Goal: Navigation & Orientation: Find specific page/section

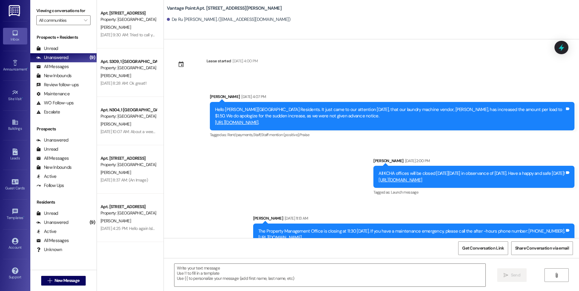
scroll to position [3400, 0]
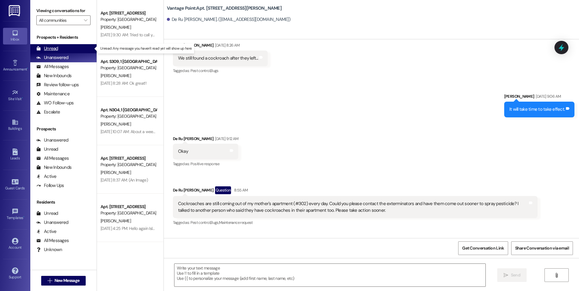
click at [68, 46] on div "Unread (0)" at bounding box center [63, 48] width 66 height 9
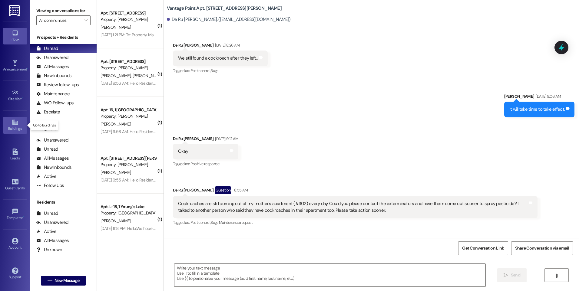
click at [15, 127] on div "Buildings" at bounding box center [15, 129] width 30 height 6
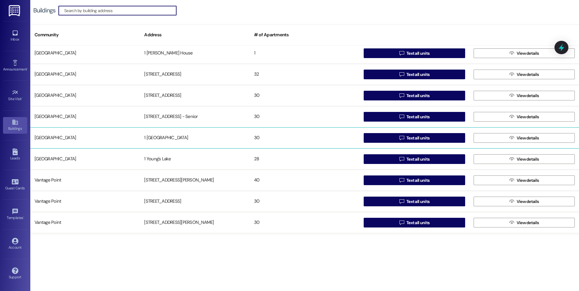
scroll to position [171, 0]
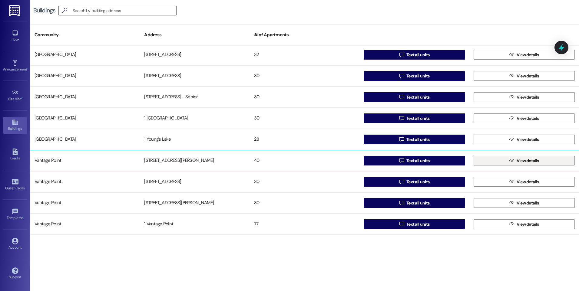
click at [508, 164] on span " View details" at bounding box center [524, 160] width 32 height 9
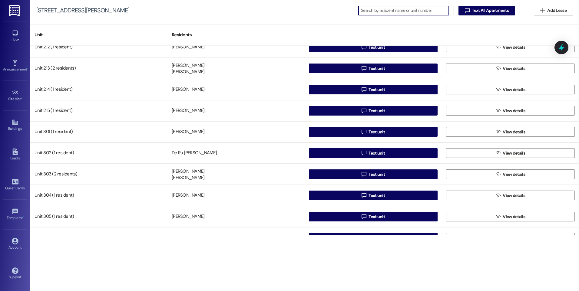
scroll to position [485, 0]
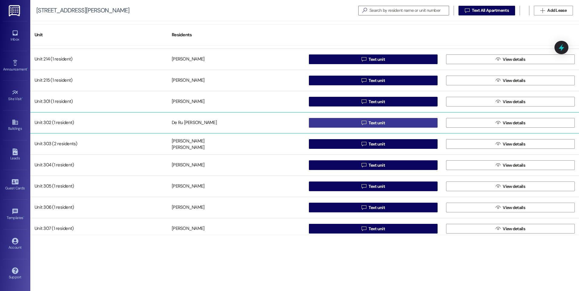
click at [363, 119] on span " Text unit" at bounding box center [373, 122] width 26 height 9
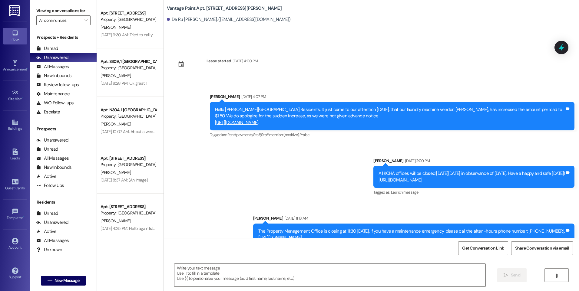
scroll to position [3400, 0]
